Goal: Transaction & Acquisition: Purchase product/service

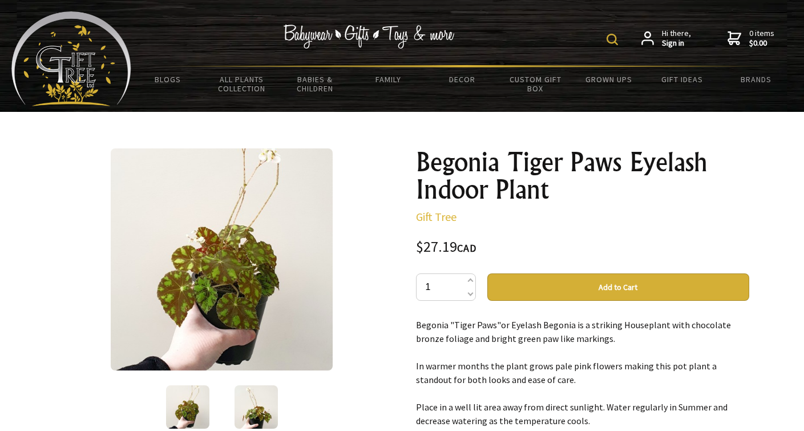
scroll to position [170, 0]
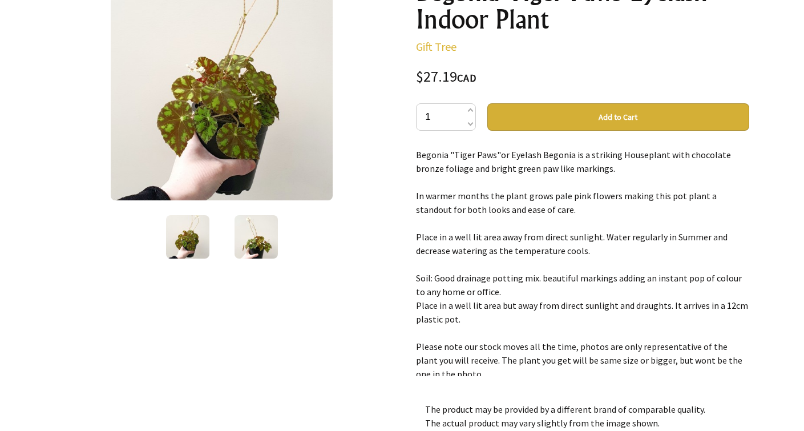
click at [264, 249] on img at bounding box center [256, 236] width 43 height 43
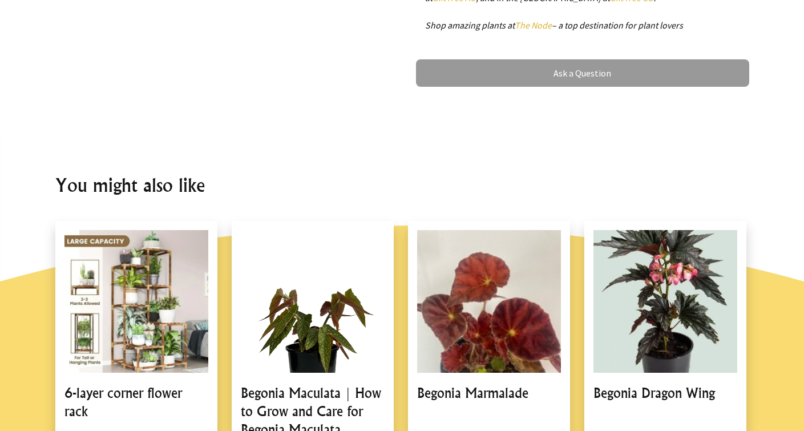
scroll to position [149, 0]
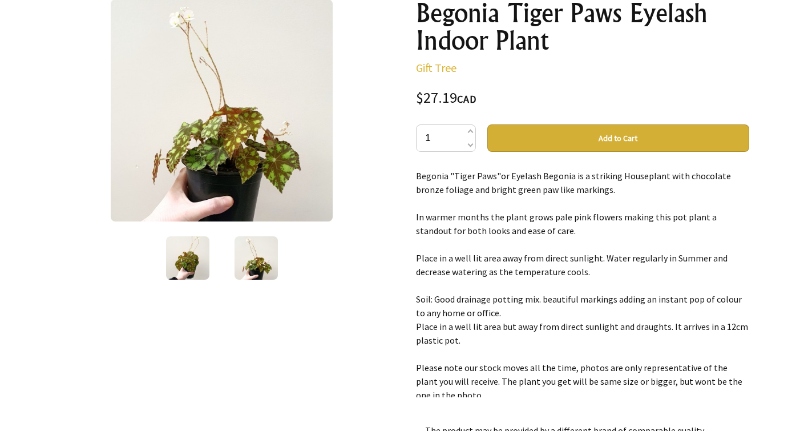
click at [614, 132] on button "Add to Cart" at bounding box center [618, 137] width 262 height 27
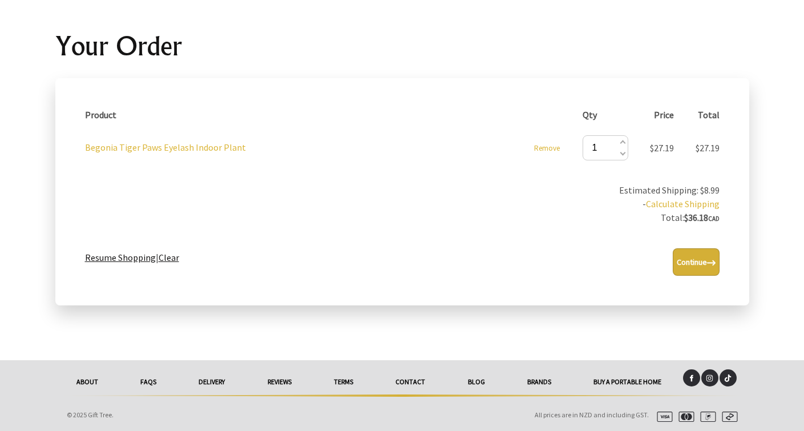
scroll to position [116, 0]
click at [136, 256] on link "Resume Shopping" at bounding box center [120, 257] width 71 height 11
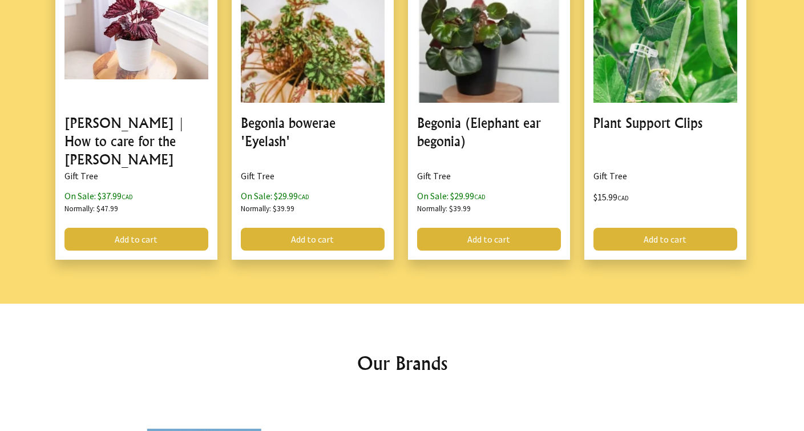
scroll to position [1243, 0]
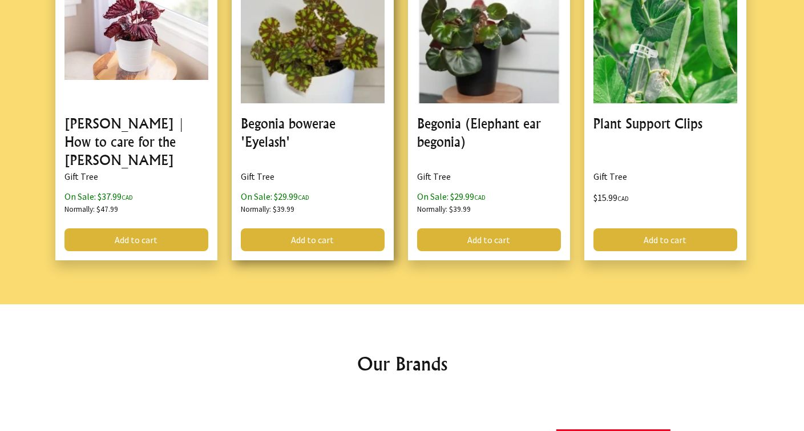
click at [329, 71] on link at bounding box center [313, 105] width 162 height 308
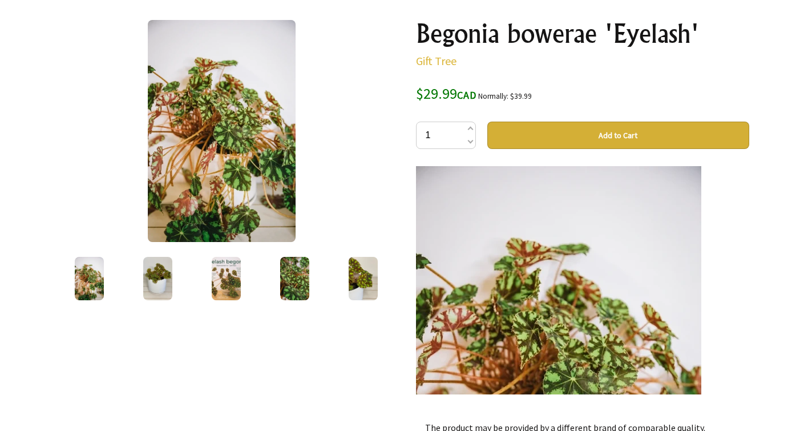
scroll to position [126, 0]
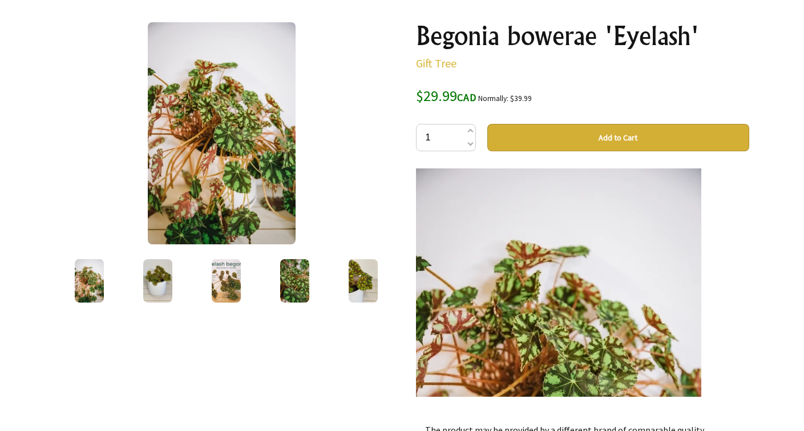
click at [156, 281] on img at bounding box center [157, 280] width 29 height 43
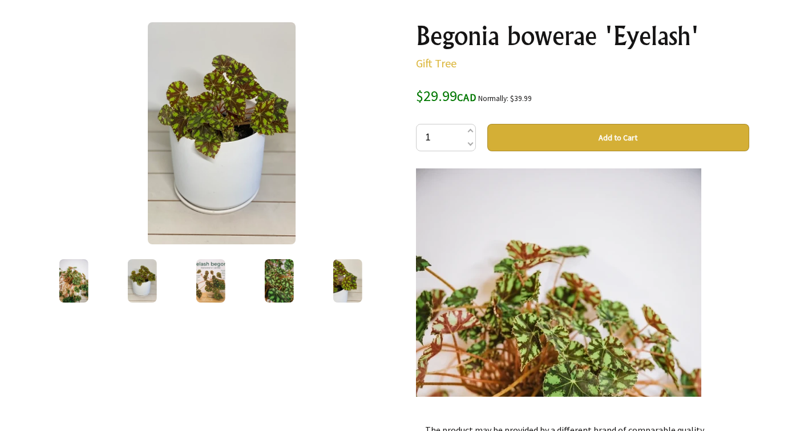
click at [213, 284] on img at bounding box center [210, 280] width 29 height 43
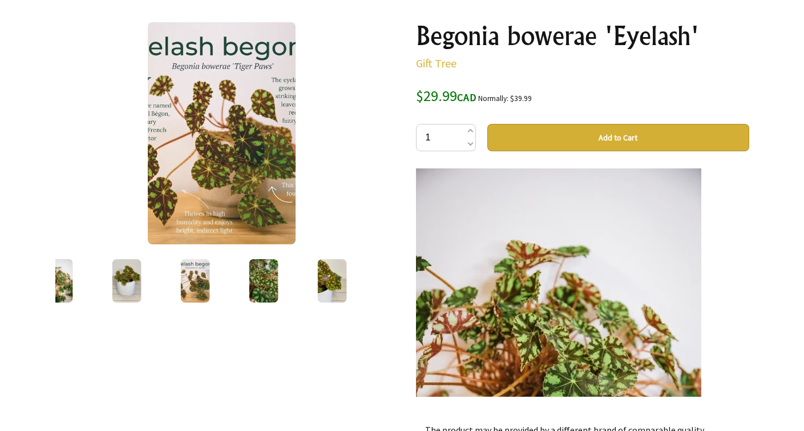
click at [267, 277] on img at bounding box center [263, 280] width 29 height 43
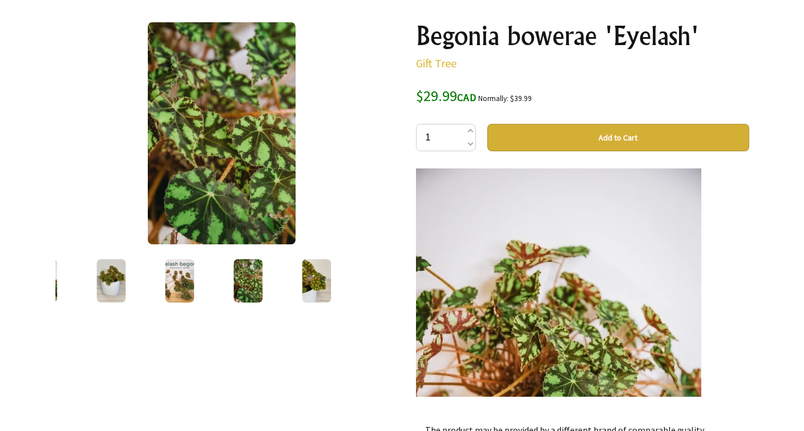
click at [320, 284] on img at bounding box center [316, 280] width 29 height 43
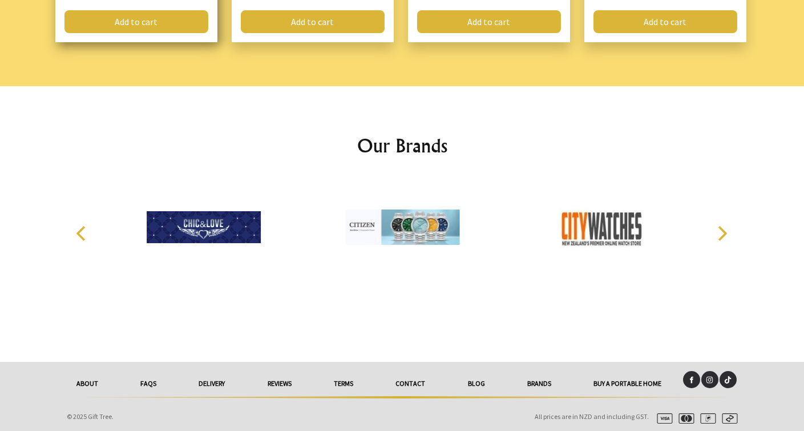
scroll to position [1473, 0]
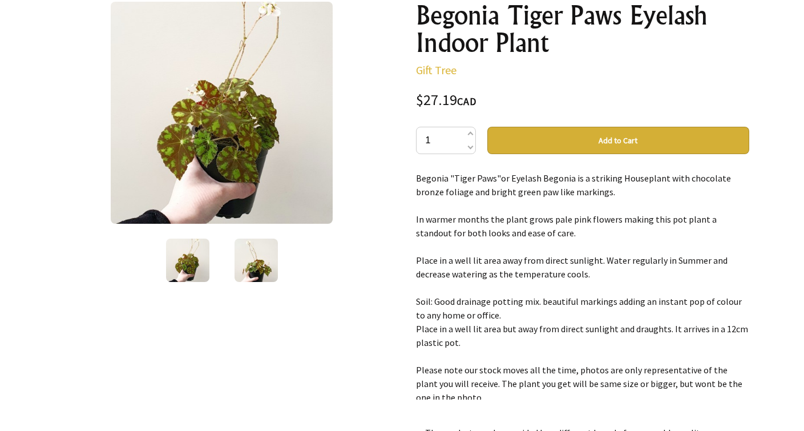
scroll to position [140, 0]
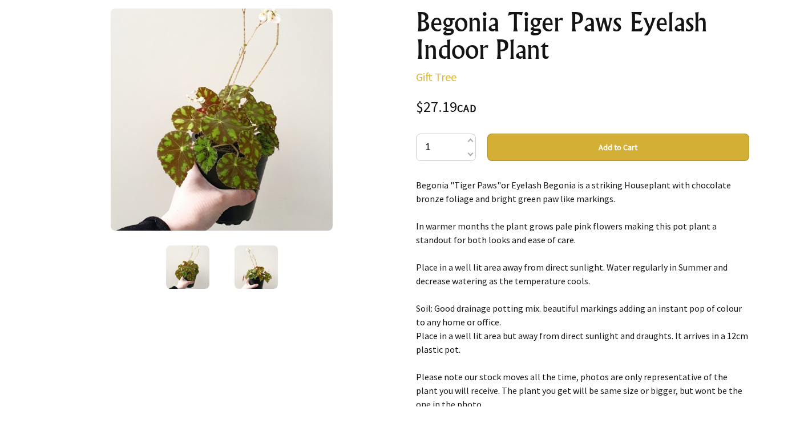
click at [260, 268] on img at bounding box center [256, 266] width 43 height 43
